Goal: Task Accomplishment & Management: Manage account settings

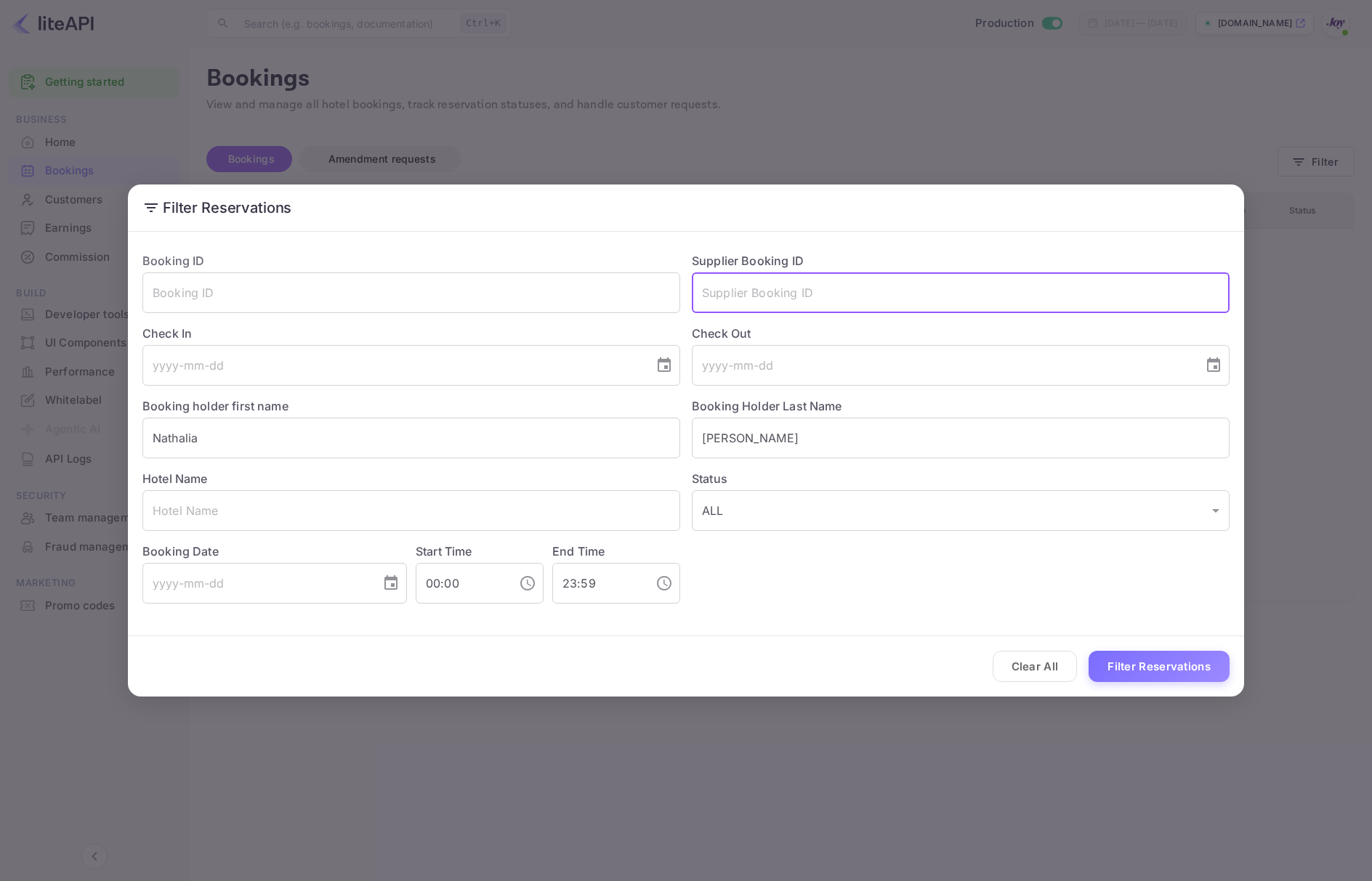
click at [956, 298] on input "text" at bounding box center [960, 292] width 538 height 40
type input "9195589"
click at [1122, 667] on button "Filter Reservations" at bounding box center [1158, 666] width 141 height 31
click at [421, 433] on input "Nathalia" at bounding box center [411, 437] width 538 height 40
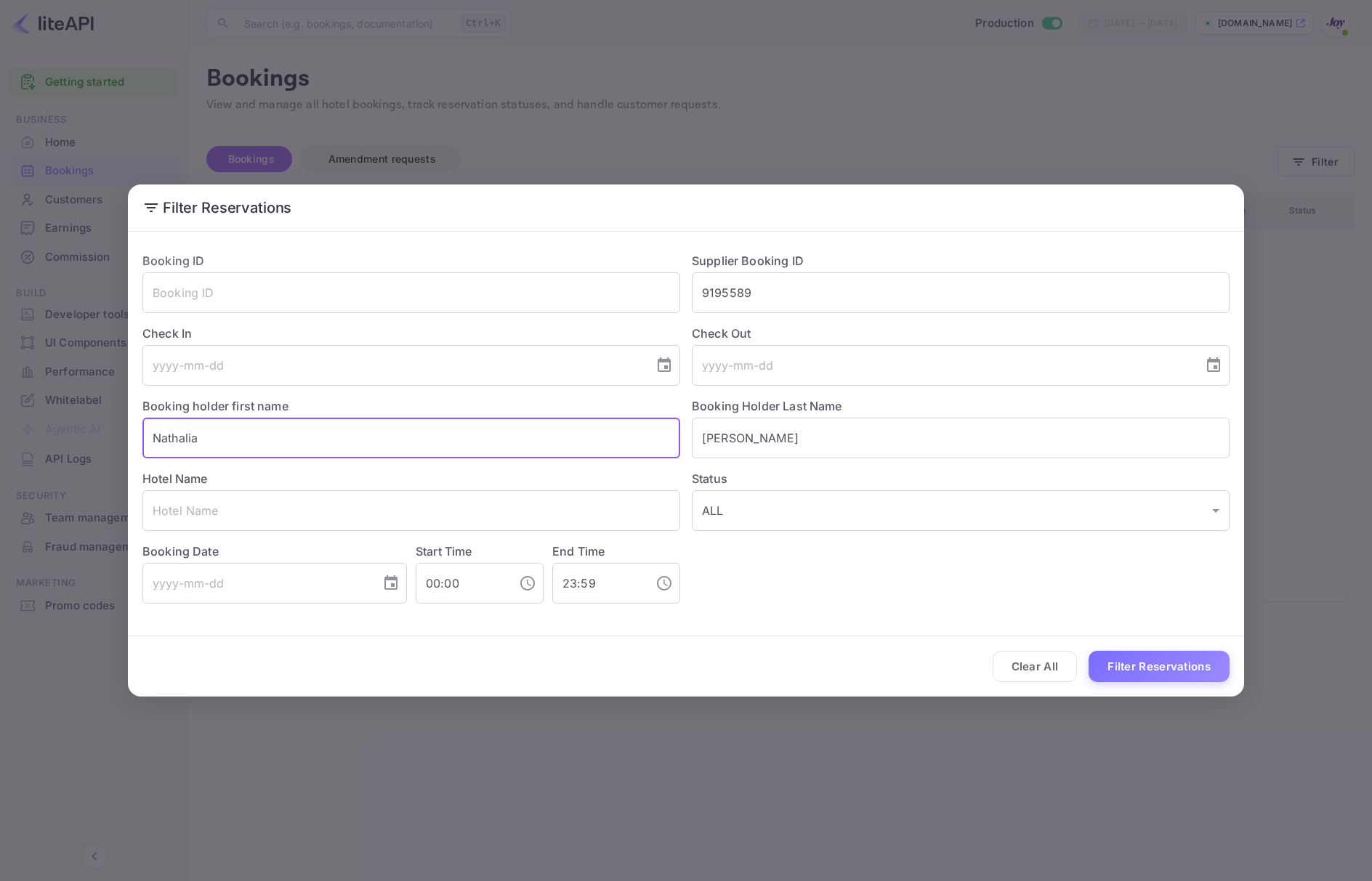
click at [421, 433] on input "Nathalia" at bounding box center [411, 437] width 538 height 40
click at [761, 430] on input "Hernandez" at bounding box center [960, 437] width 538 height 40
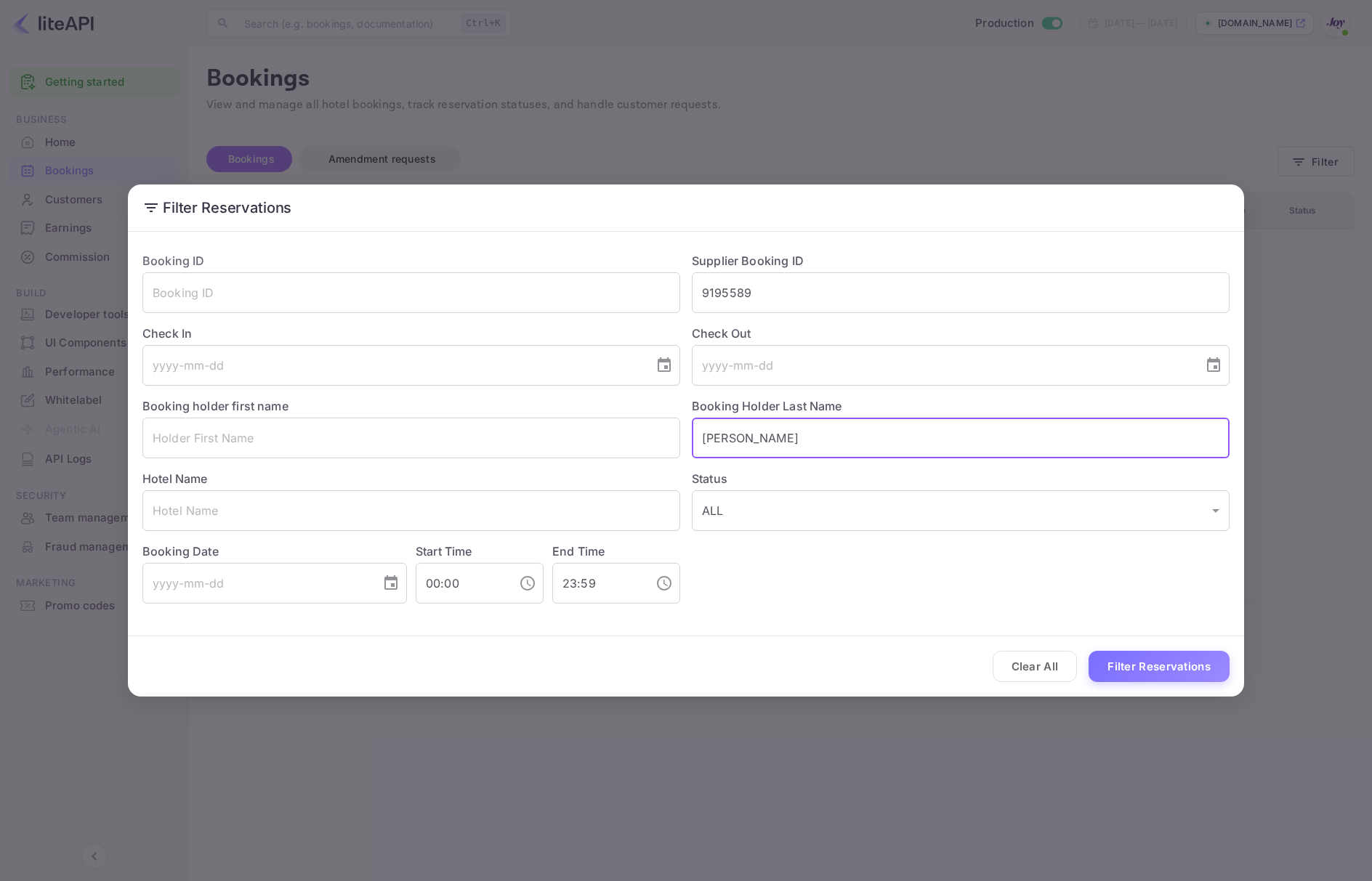
click at [761, 431] on input "Hernandez" at bounding box center [960, 437] width 538 height 40
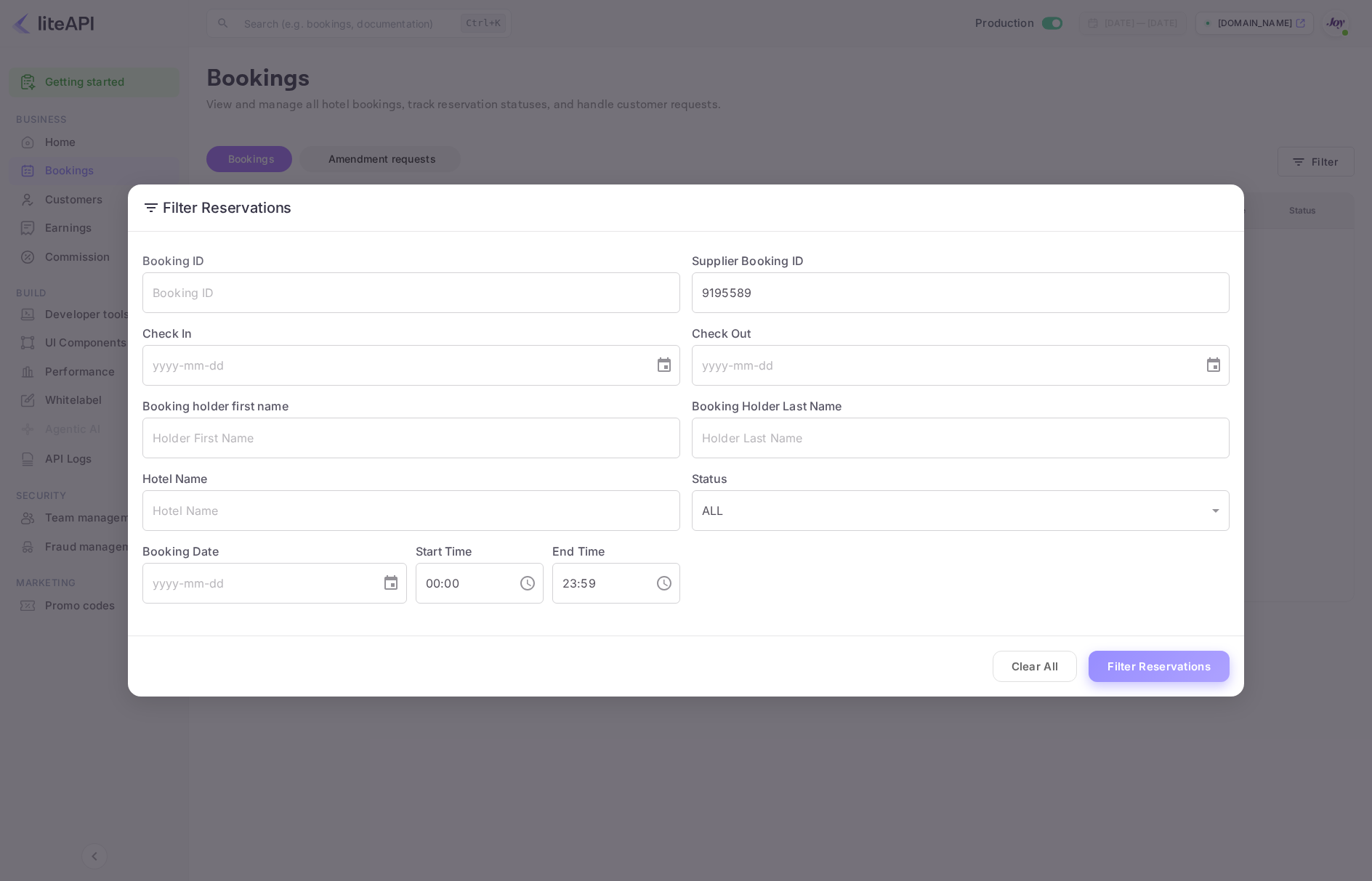
click at [1163, 654] on button "Filter Reservations" at bounding box center [1158, 666] width 141 height 31
click at [1041, 672] on button "Clear All" at bounding box center [1034, 666] width 85 height 31
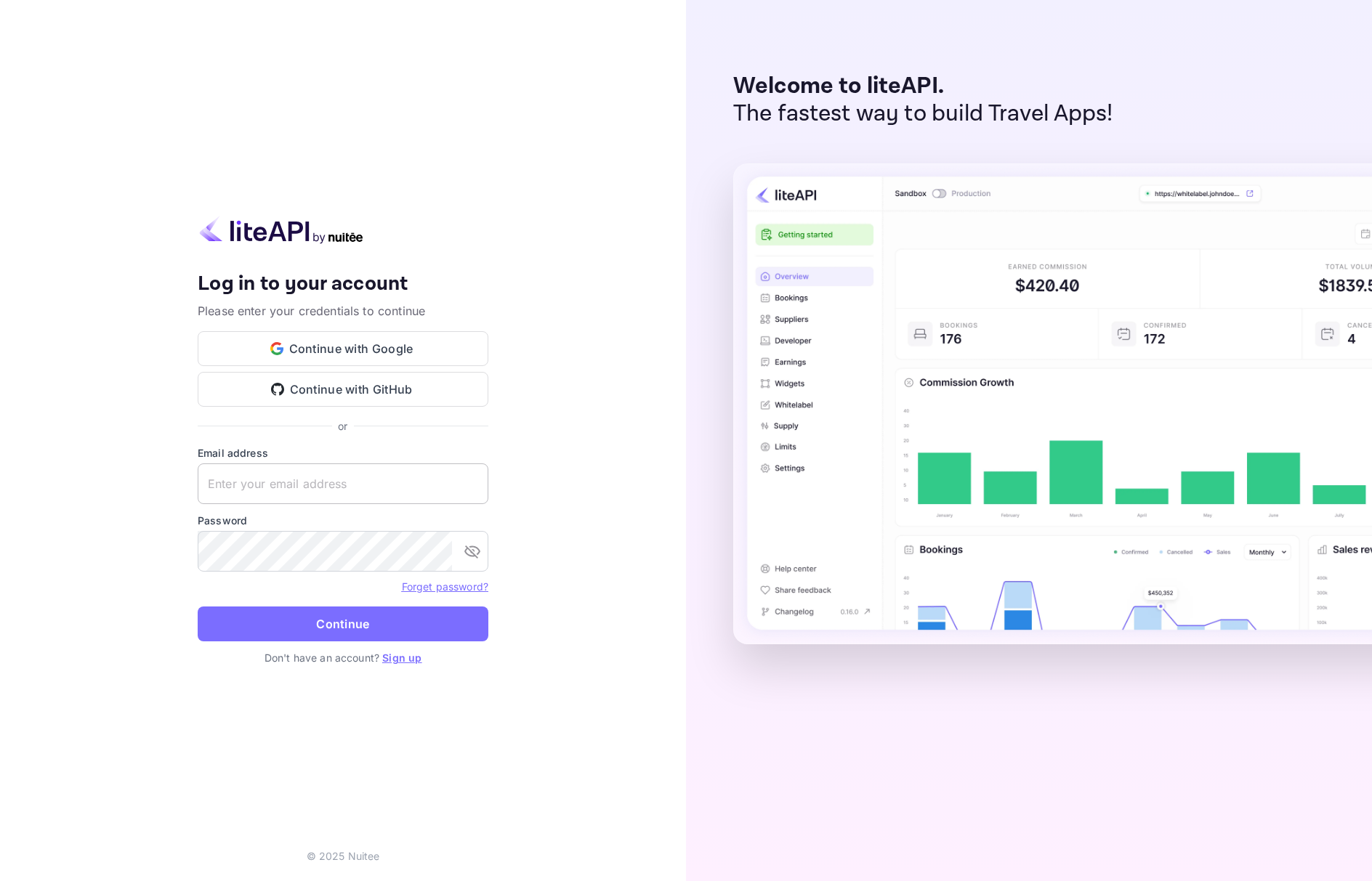
click at [274, 492] on input "text" at bounding box center [343, 483] width 291 height 40
paste input "[EMAIL_ADDRESS][DOMAIN_NAME]"
type input "[EMAIL_ADDRESS][DOMAIN_NAME]"
click at [298, 638] on button "Continue" at bounding box center [343, 624] width 291 height 35
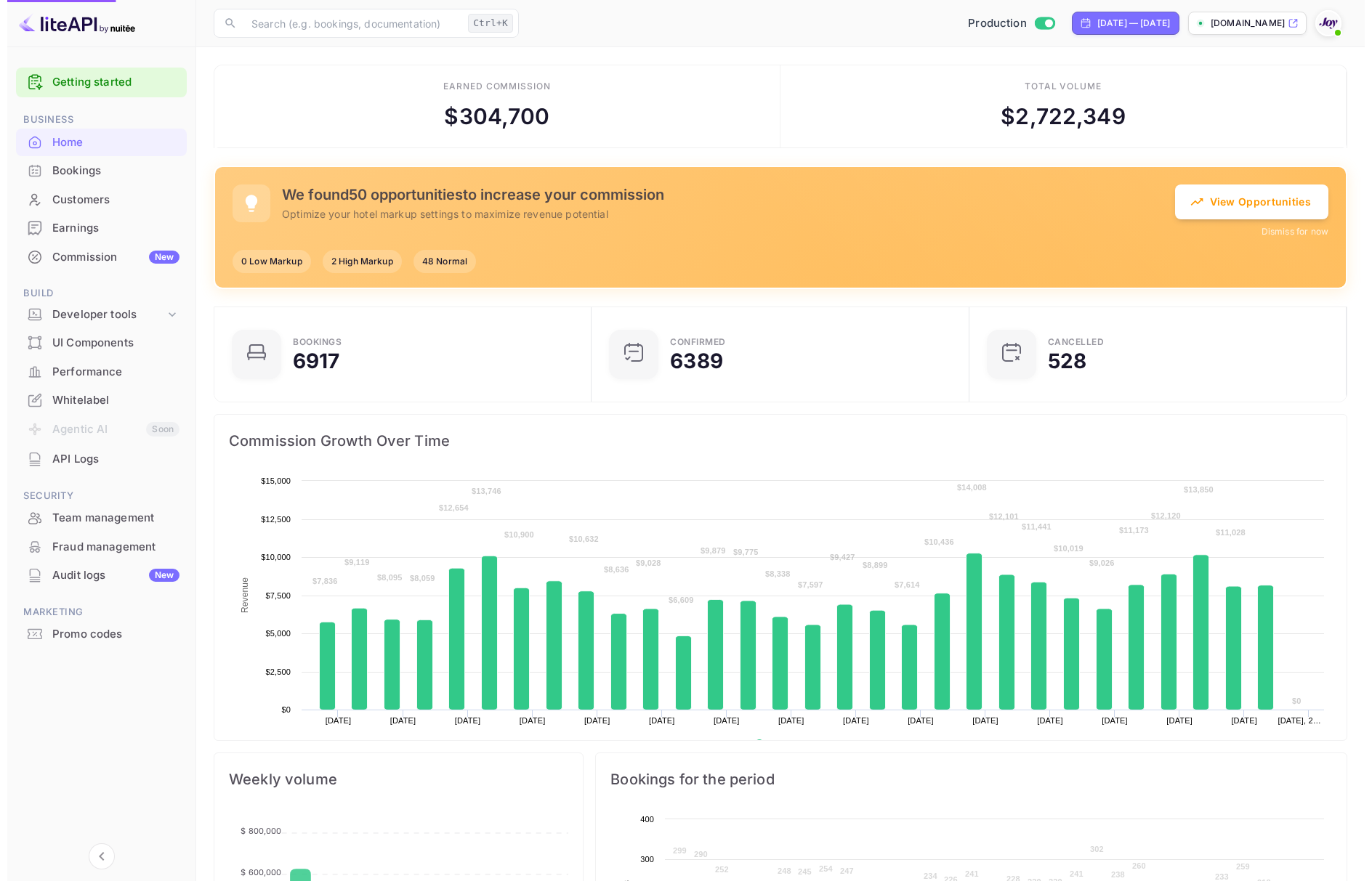
scroll to position [222, 353]
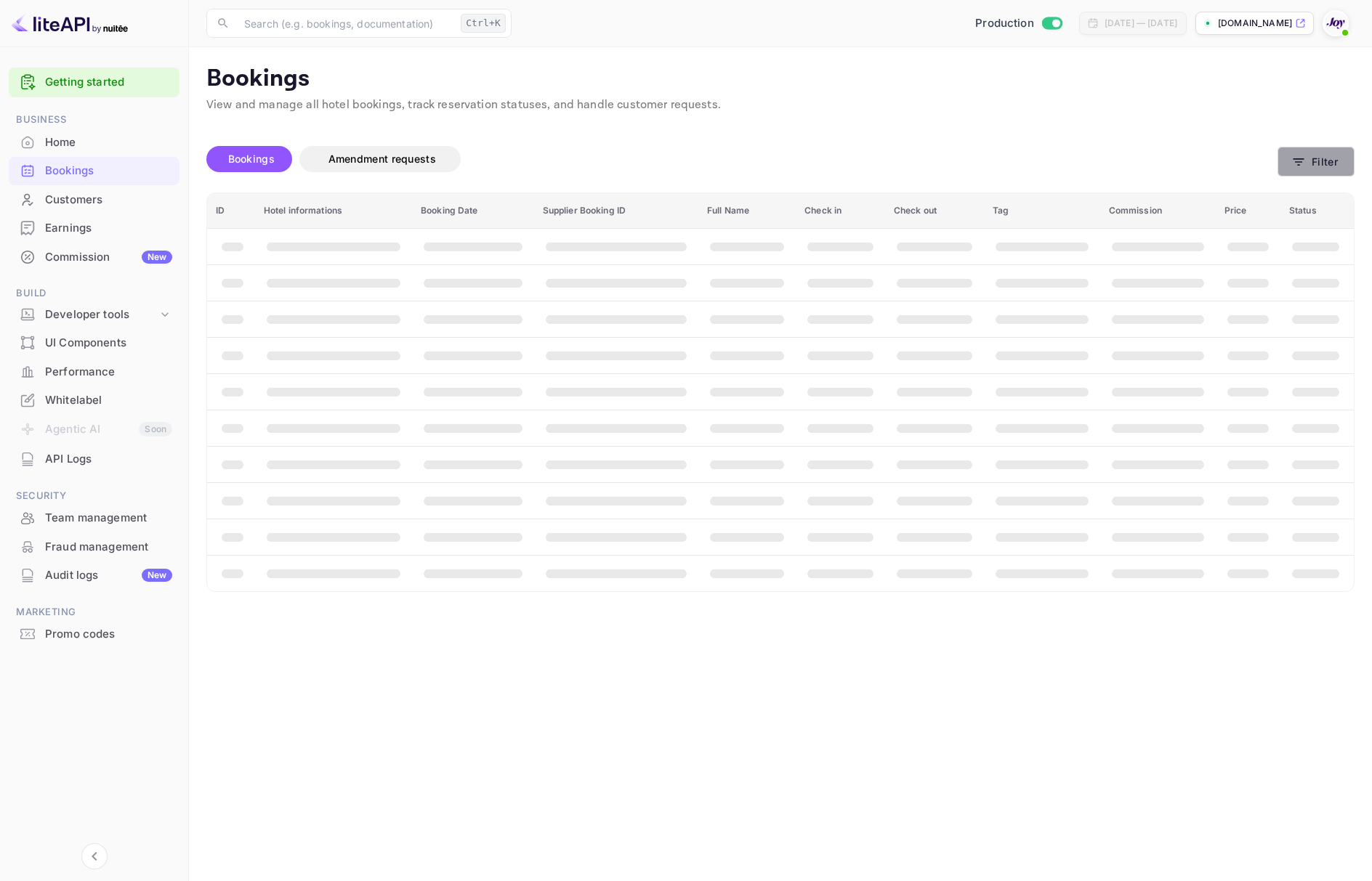
click at [1312, 157] on button "Filter" at bounding box center [1315, 161] width 77 height 30
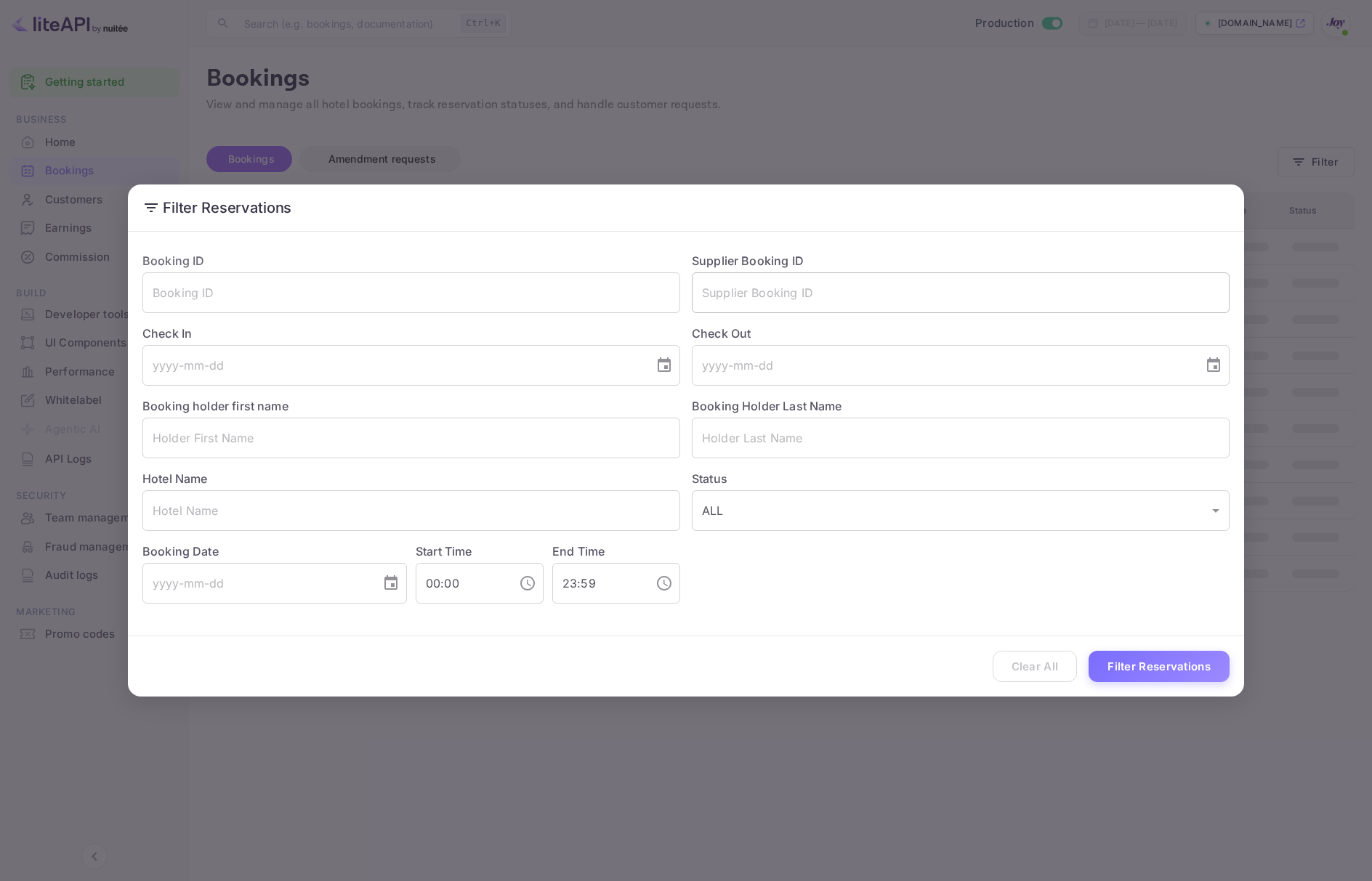
click at [804, 303] on input "text" at bounding box center [960, 292] width 538 height 40
paste input "9195589"
type input "9195589"
click at [1121, 665] on button "Filter Reservations" at bounding box center [1158, 666] width 141 height 31
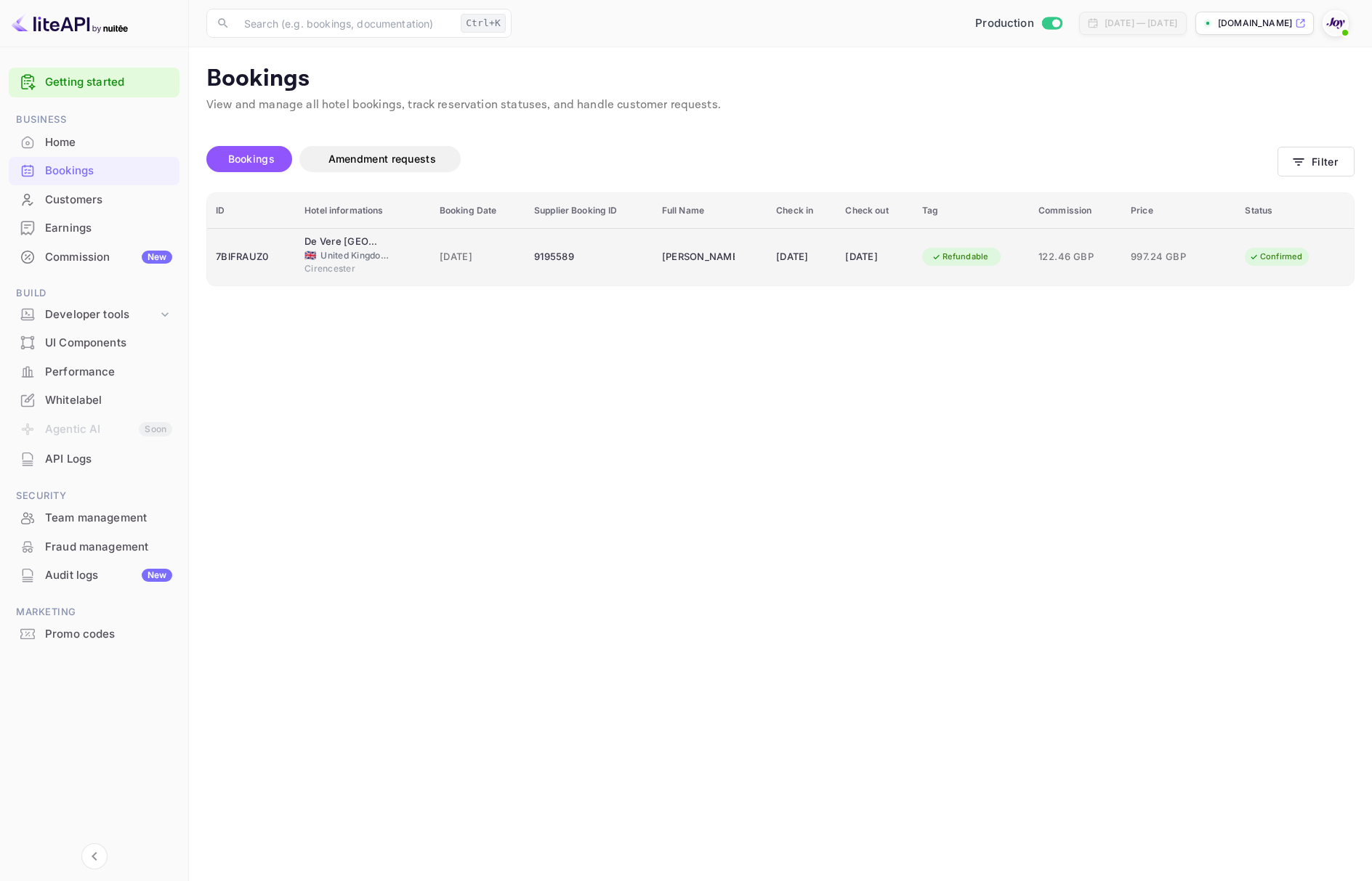
click at [446, 253] on span "[DATE]" at bounding box center [479, 258] width 77 height 16
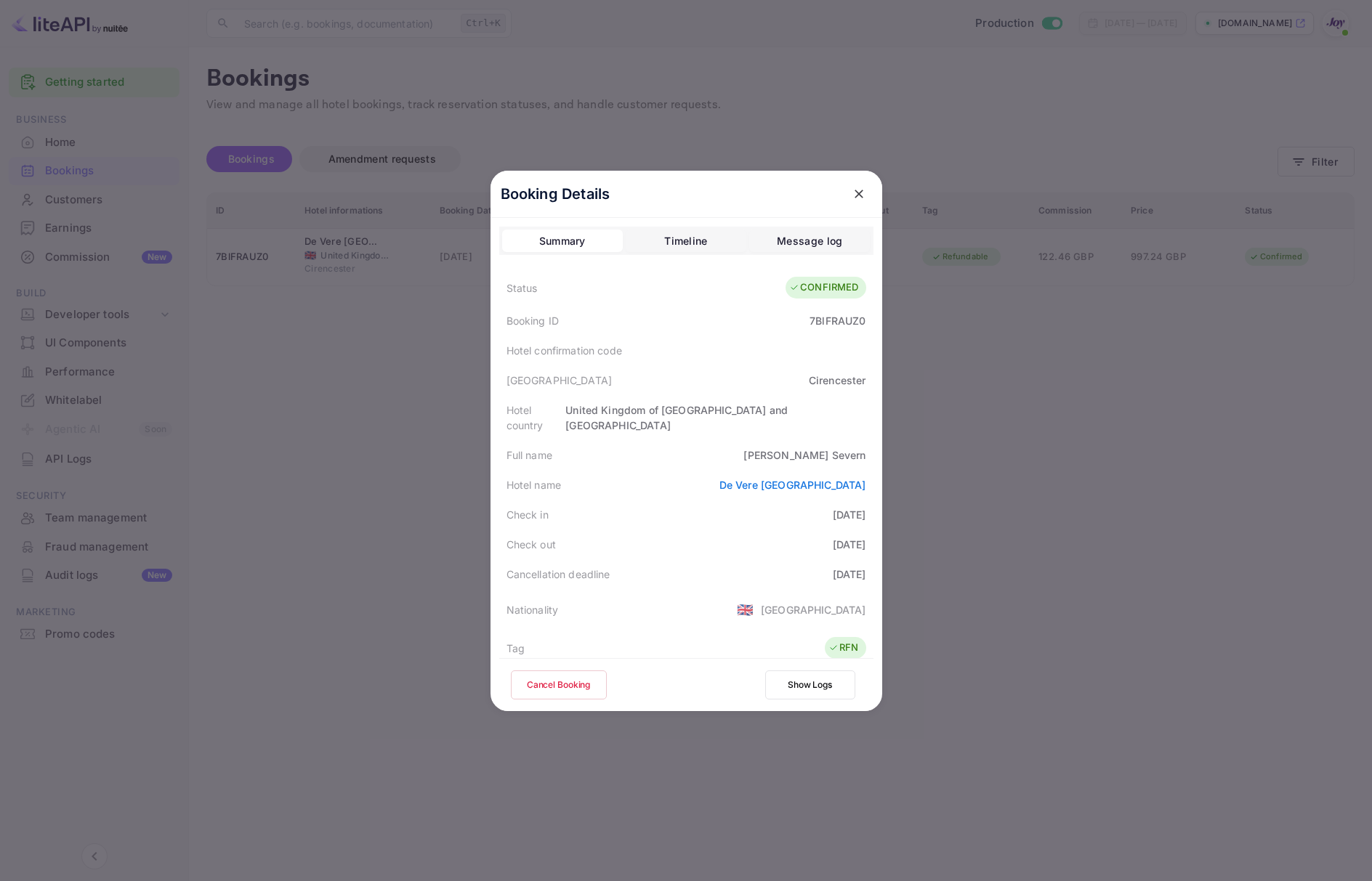
click at [997, 660] on div at bounding box center [686, 440] width 1372 height 881
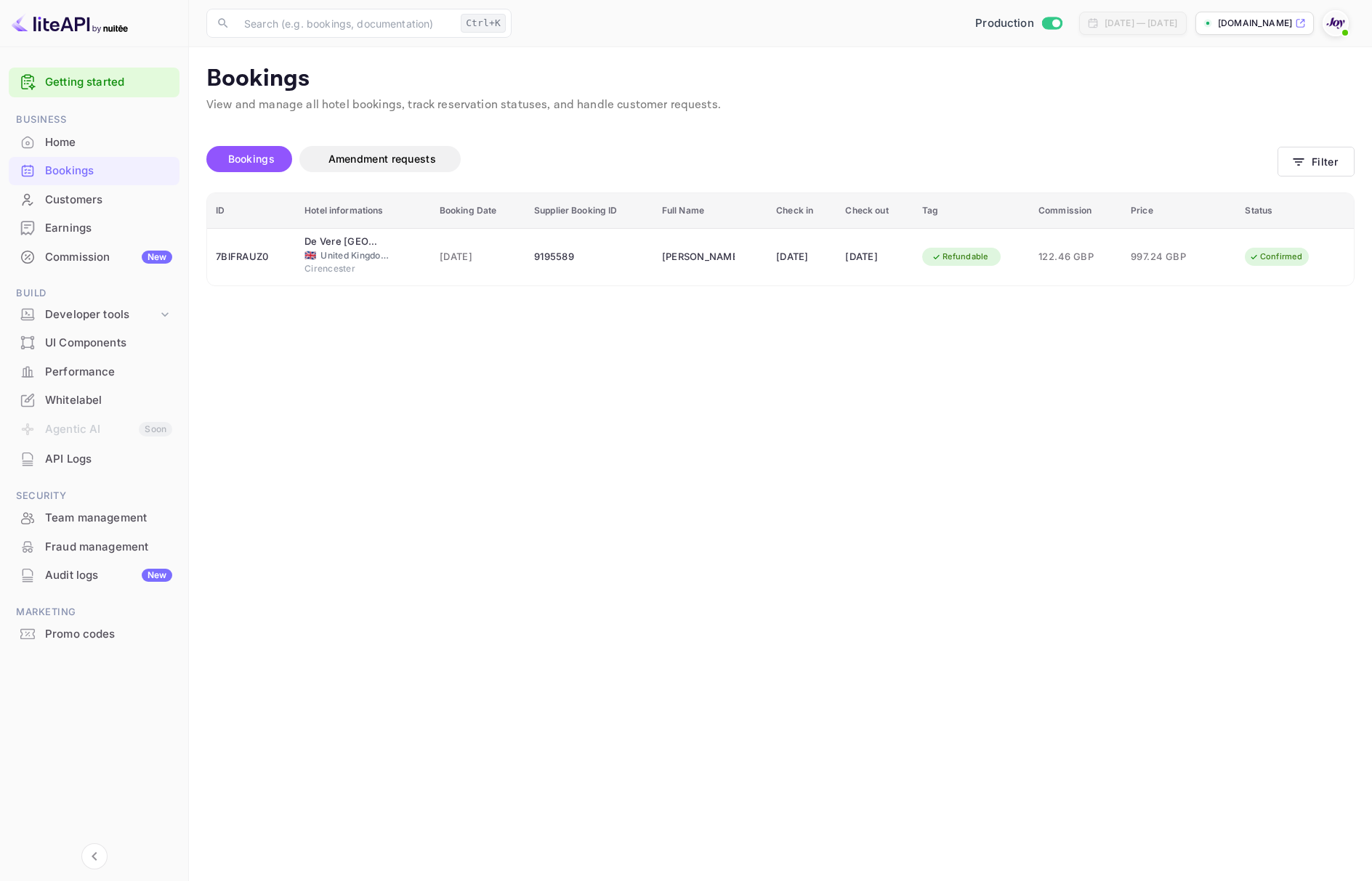
click at [778, 718] on main "Bookings View and manage all hotel bookings, track reservation statuses, and ha…" at bounding box center [779, 464] width 1183 height 834
click at [283, 585] on main "Bookings View and manage all hotel bookings, track reservation statuses, and ha…" at bounding box center [779, 464] width 1183 height 834
click at [83, 634] on div "Promo codes" at bounding box center [109, 634] width 128 height 17
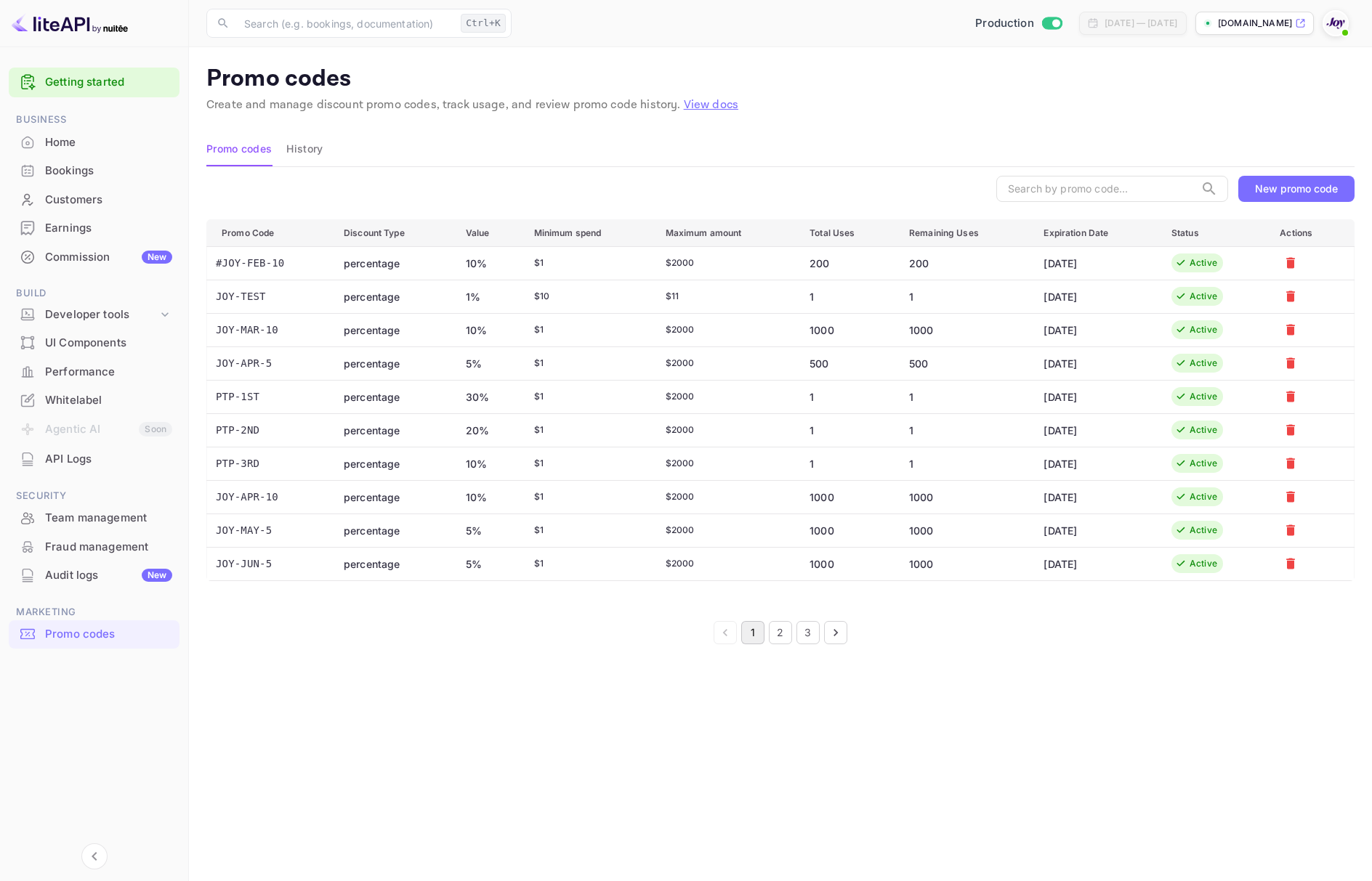
click at [303, 747] on main "Promo codes Create and manage discount promo codes, track usage, and review pro…" at bounding box center [779, 464] width 1183 height 834
